Goal: Task Accomplishment & Management: Manage account settings

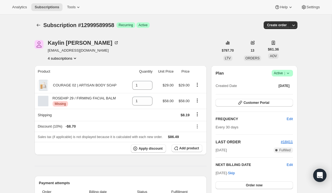
click at [61, 57] on button "4 subscriptions" at bounding box center [63, 59] width 30 height 6
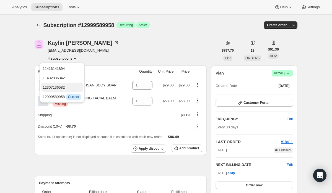
click at [65, 86] on span "12307136582" at bounding box center [54, 87] width 22 height 4
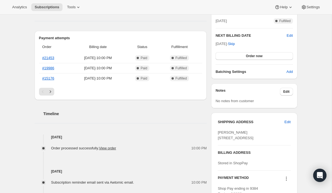
scroll to position [129, 0]
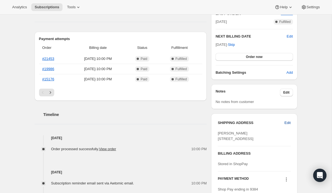
click at [289, 123] on span "Edit" at bounding box center [287, 123] width 6 height 6
select select "PA"
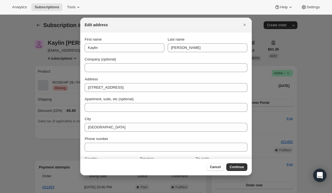
scroll to position [0, 0]
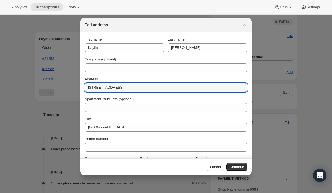
drag, startPoint x: 140, startPoint y: 88, endPoint x: 75, endPoint y: 88, distance: 65.6
paste input "203 Franklin PI, Grove City PA 16127."
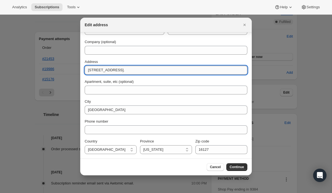
drag, startPoint x: 154, startPoint y: 70, endPoint x: 114, endPoint y: 72, distance: 39.9
click at [114, 72] on input "203 Franklin PI, Grove City PA 16127." at bounding box center [166, 70] width 163 height 9
type input "203 Franklin PI"
click at [237, 168] on span "Continue" at bounding box center [237, 167] width 14 height 4
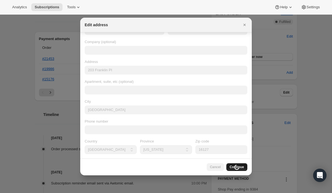
scroll to position [0, 0]
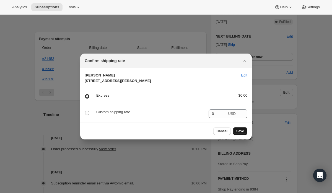
click at [240, 134] on span "Save" at bounding box center [240, 131] width 8 height 4
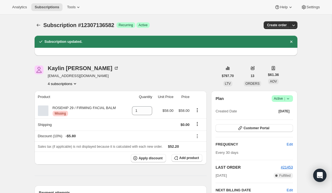
click at [72, 84] on button "4 subscriptions" at bounding box center [63, 84] width 30 height 6
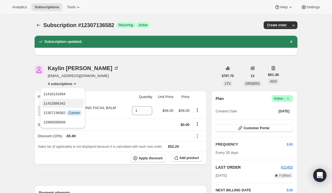
click at [70, 104] on span "11432886342" at bounding box center [62, 104] width 38 height 6
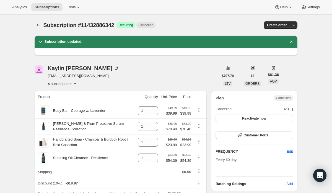
click at [66, 84] on button "4 subscriptions" at bounding box center [63, 84] width 30 height 6
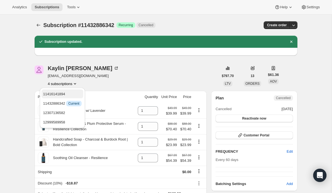
click at [69, 95] on span "11416141894" at bounding box center [62, 95] width 38 height 6
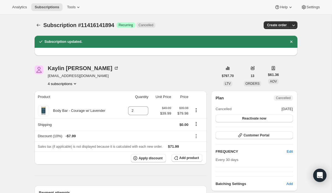
click at [76, 84] on icon "Product actions" at bounding box center [75, 83] width 2 height 1
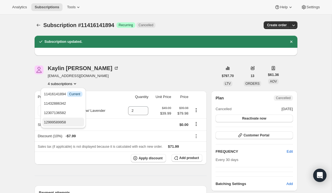
click at [73, 124] on span "12999589958" at bounding box center [63, 123] width 38 height 6
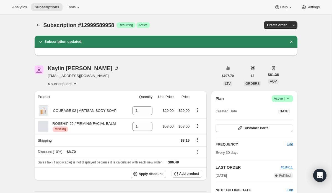
click at [76, 84] on icon "Product actions" at bounding box center [75, 84] width 6 height 6
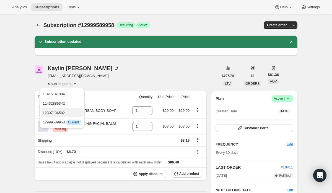
click at [73, 113] on span "12307136582" at bounding box center [62, 113] width 38 height 6
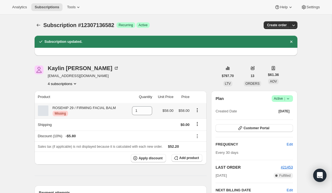
click at [42, 113] on div at bounding box center [43, 111] width 11 height 11
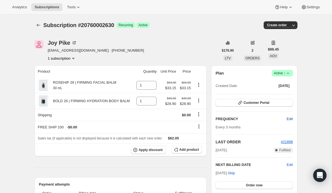
click at [291, 120] on span "Edit" at bounding box center [290, 119] width 6 height 6
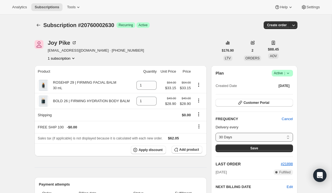
click at [289, 139] on select "30 Days 45 Days 60 Days Custom..." at bounding box center [254, 137] width 77 height 9
select select "custom"
click at [216, 133] on select "30 Days 45 Days 60 Days Custom..." at bounding box center [254, 137] width 77 height 9
select select "MONTH"
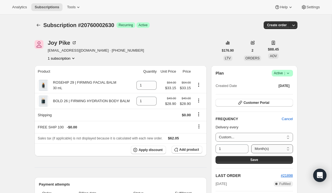
click at [288, 146] on select "Day(s) Week(s) Month(s) Year(s)" at bounding box center [272, 149] width 42 height 9
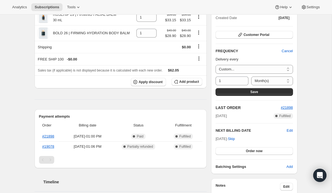
scroll to position [68, 0]
click at [287, 79] on select "Day(s) Week(s) Month(s) Year(s)" at bounding box center [272, 80] width 42 height 9
click at [251, 76] on select "Day(s) Week(s) Month(s) Year(s)" at bounding box center [272, 80] width 42 height 9
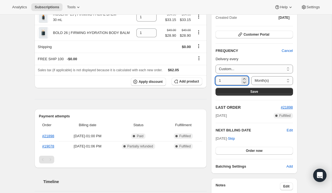
click at [230, 79] on input "1" at bounding box center [228, 80] width 25 height 9
type input "1"
type input "4"
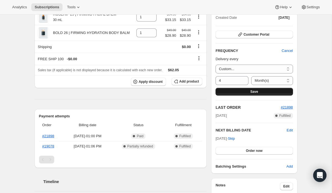
click at [249, 91] on button "Save" at bounding box center [254, 92] width 77 height 8
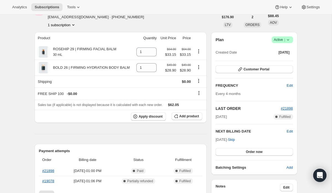
scroll to position [68, 0]
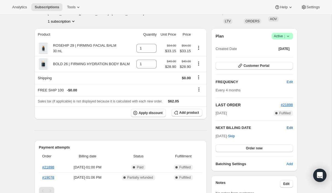
click at [289, 128] on span "Edit" at bounding box center [290, 128] width 6 height 6
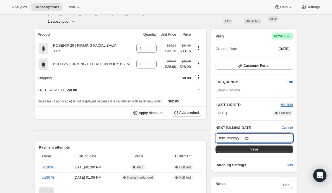
click at [249, 137] on input "[DATE]" at bounding box center [254, 138] width 77 height 9
type input "[DATE]"
click at [251, 150] on span "Save" at bounding box center [254, 149] width 8 height 4
